Goal: Task Accomplishment & Management: Manage account settings

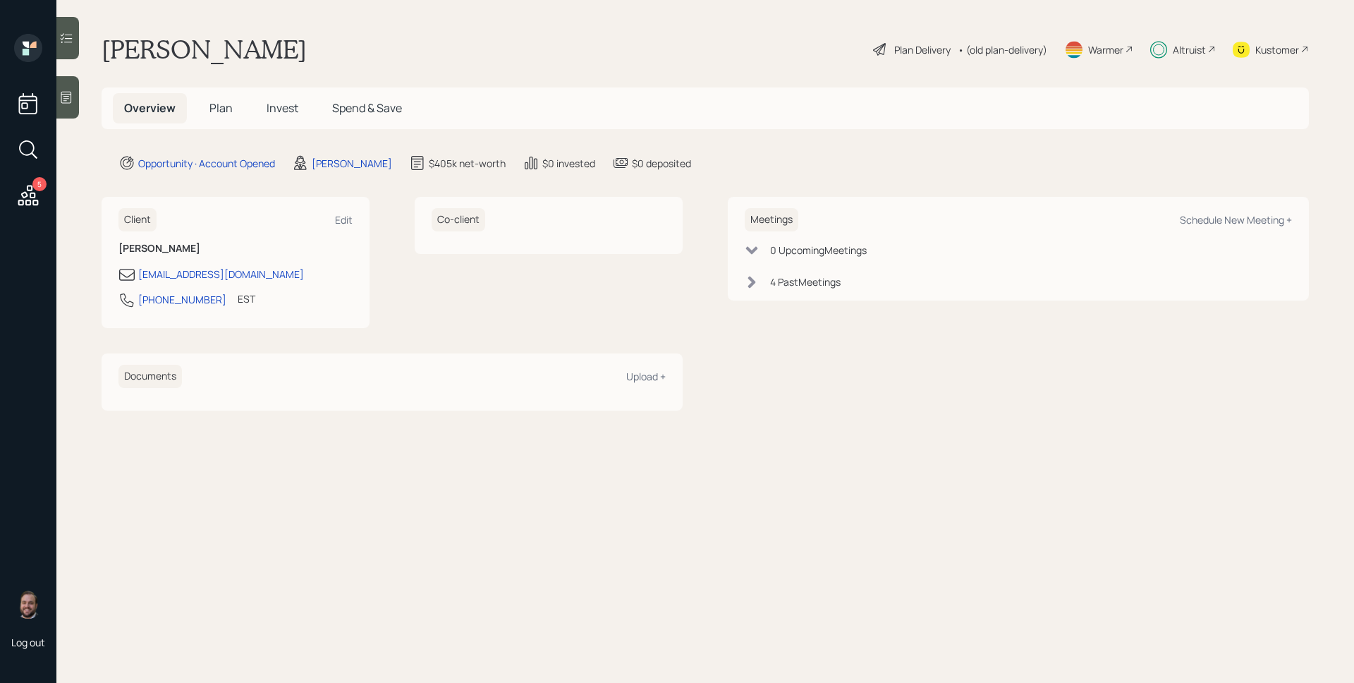
click at [287, 107] on span "Invest" at bounding box center [283, 108] width 32 height 16
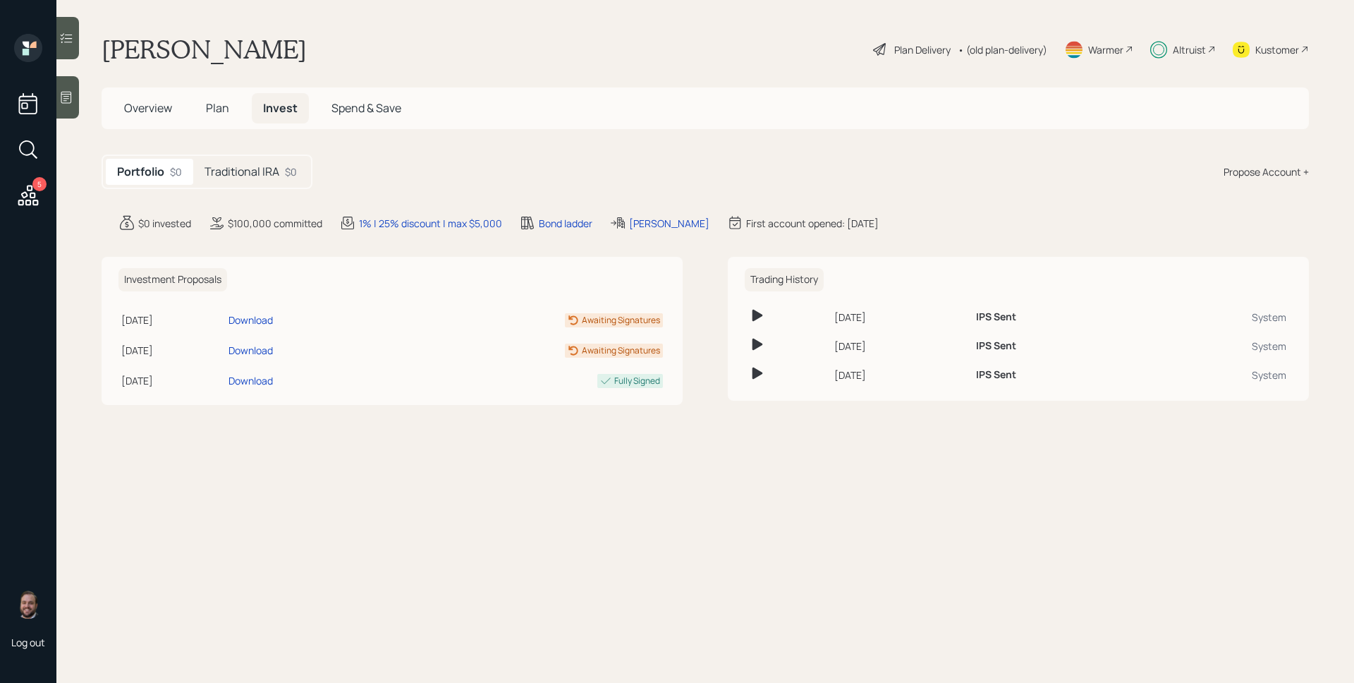
click at [279, 173] on h5 "Traditional IRA" at bounding box center [242, 171] width 75 height 13
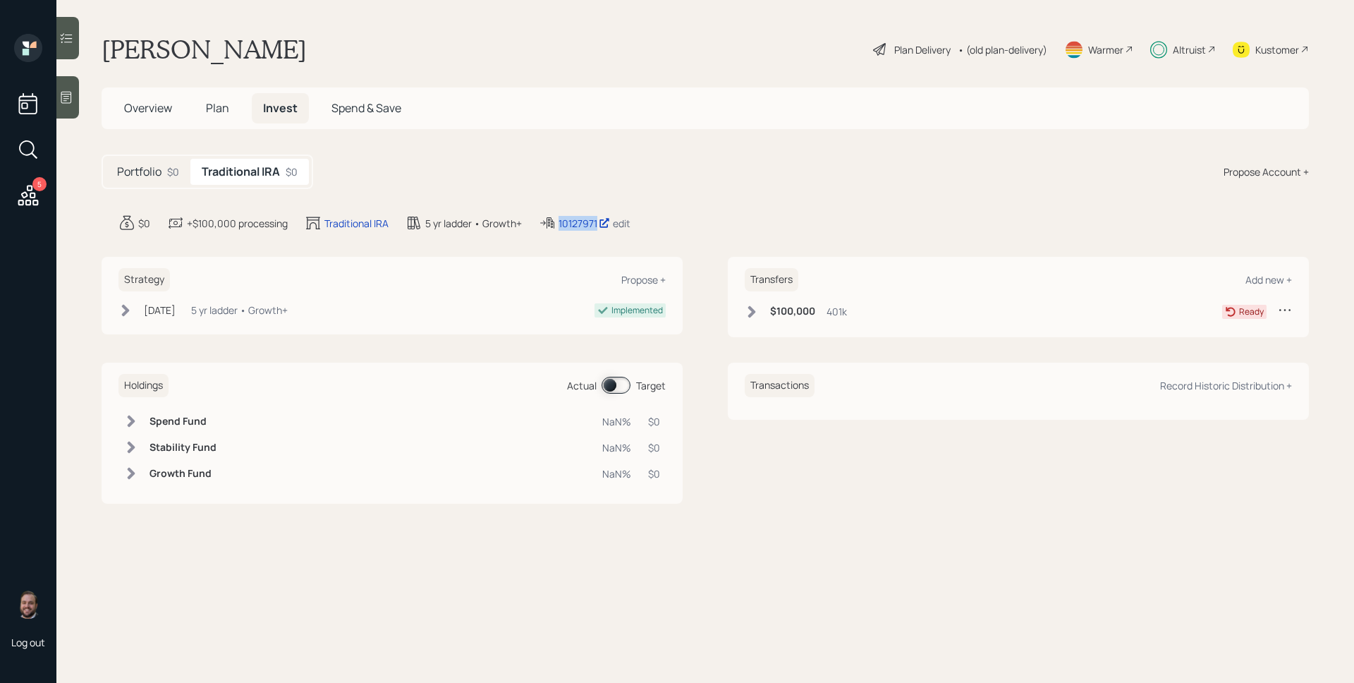
drag, startPoint x: 558, startPoint y: 224, endPoint x: 599, endPoint y: 231, distance: 41.5
click at [599, 231] on div "10127971 edit" at bounding box center [585, 222] width 92 height 17
copy div "10127971"
click at [216, 109] on span "Plan" at bounding box center [217, 108] width 23 height 16
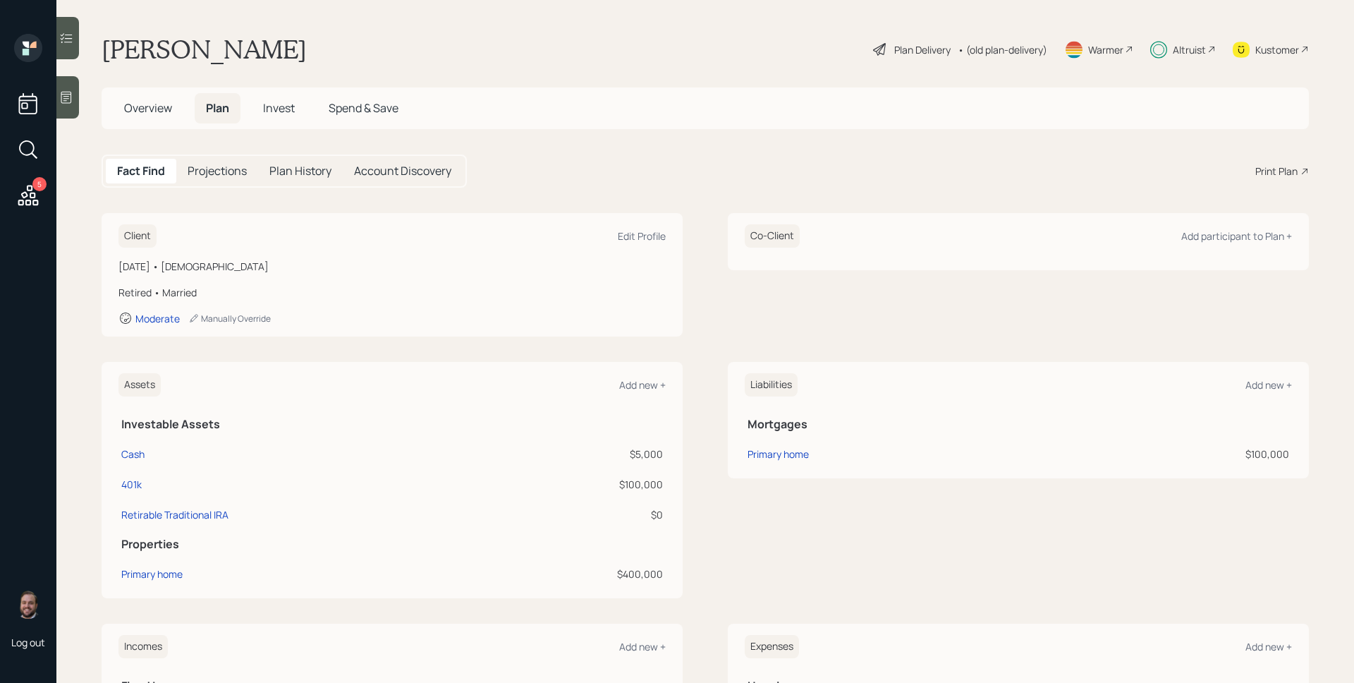
click at [271, 105] on span "Invest" at bounding box center [279, 108] width 32 height 16
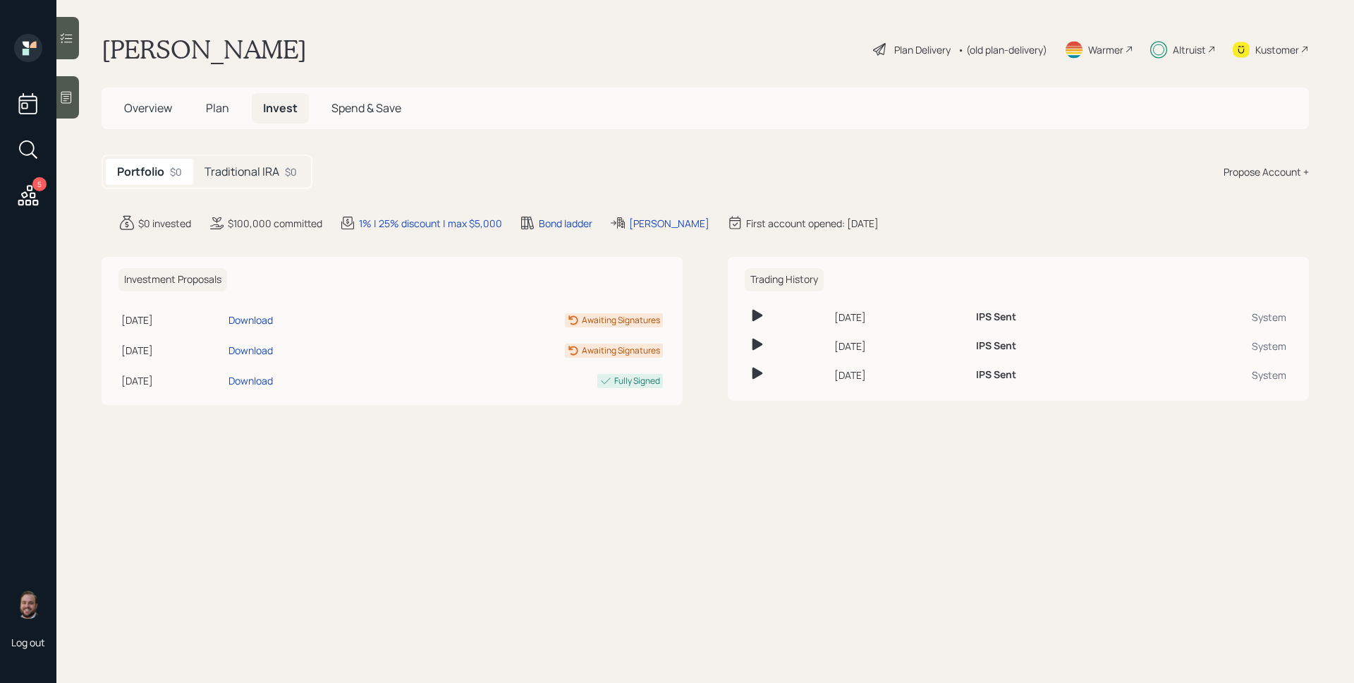
click at [272, 162] on div "Traditional IRA $0" at bounding box center [250, 172] width 115 height 26
